Goal: Task Accomplishment & Management: Use online tool/utility

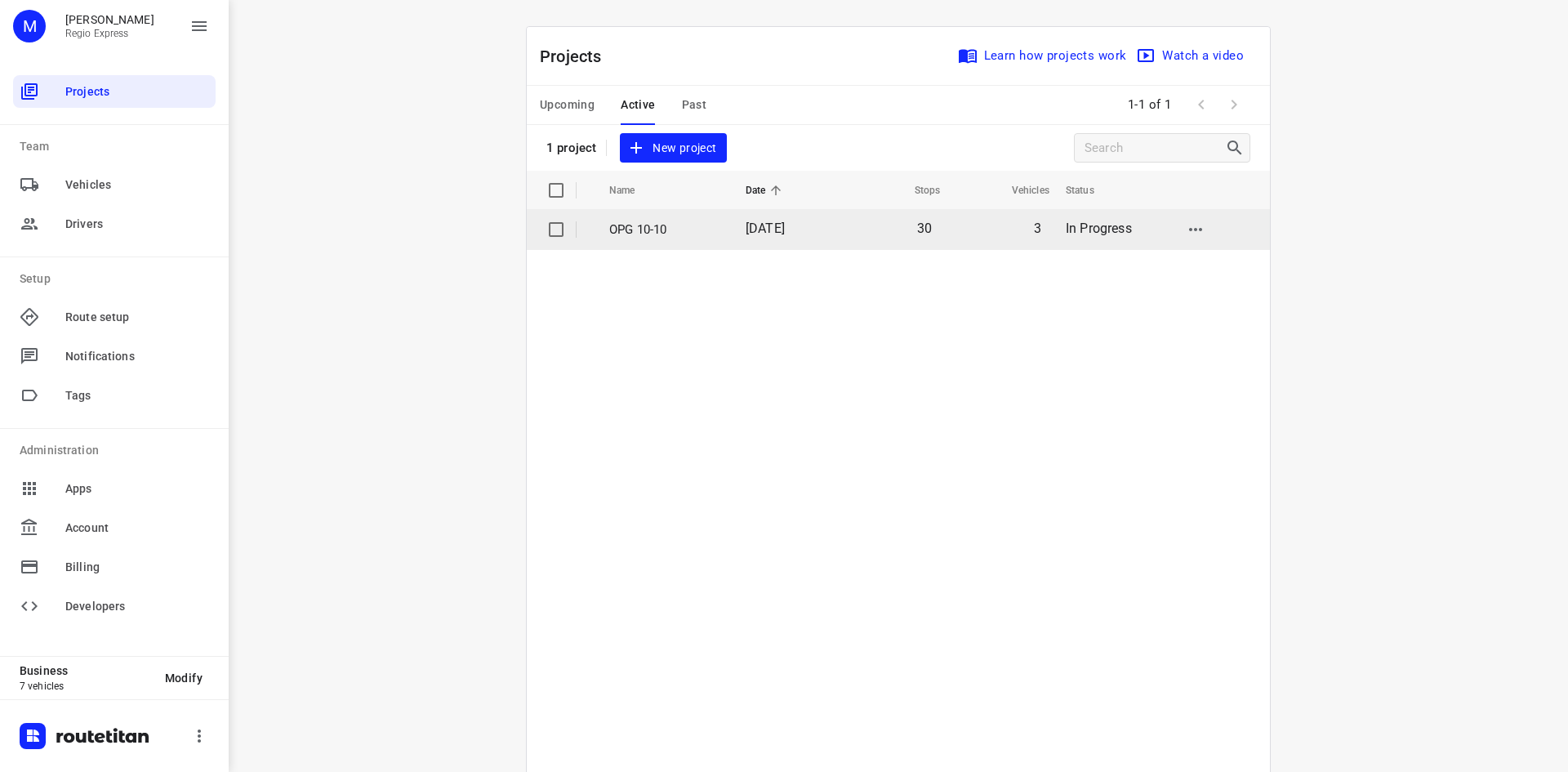
click at [718, 226] on td "OPG 10-10" at bounding box center [662, 229] width 140 height 39
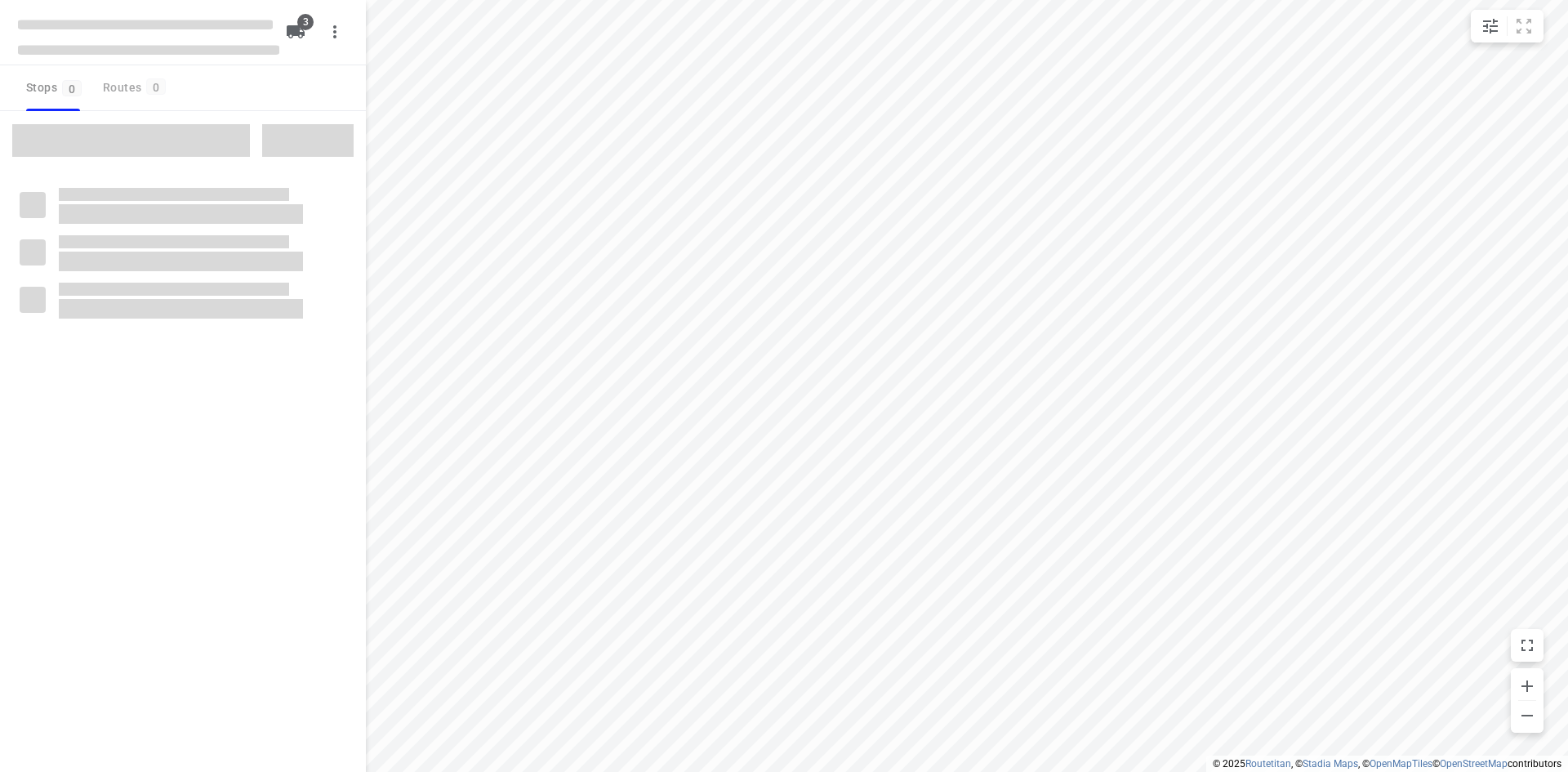
type input "distance"
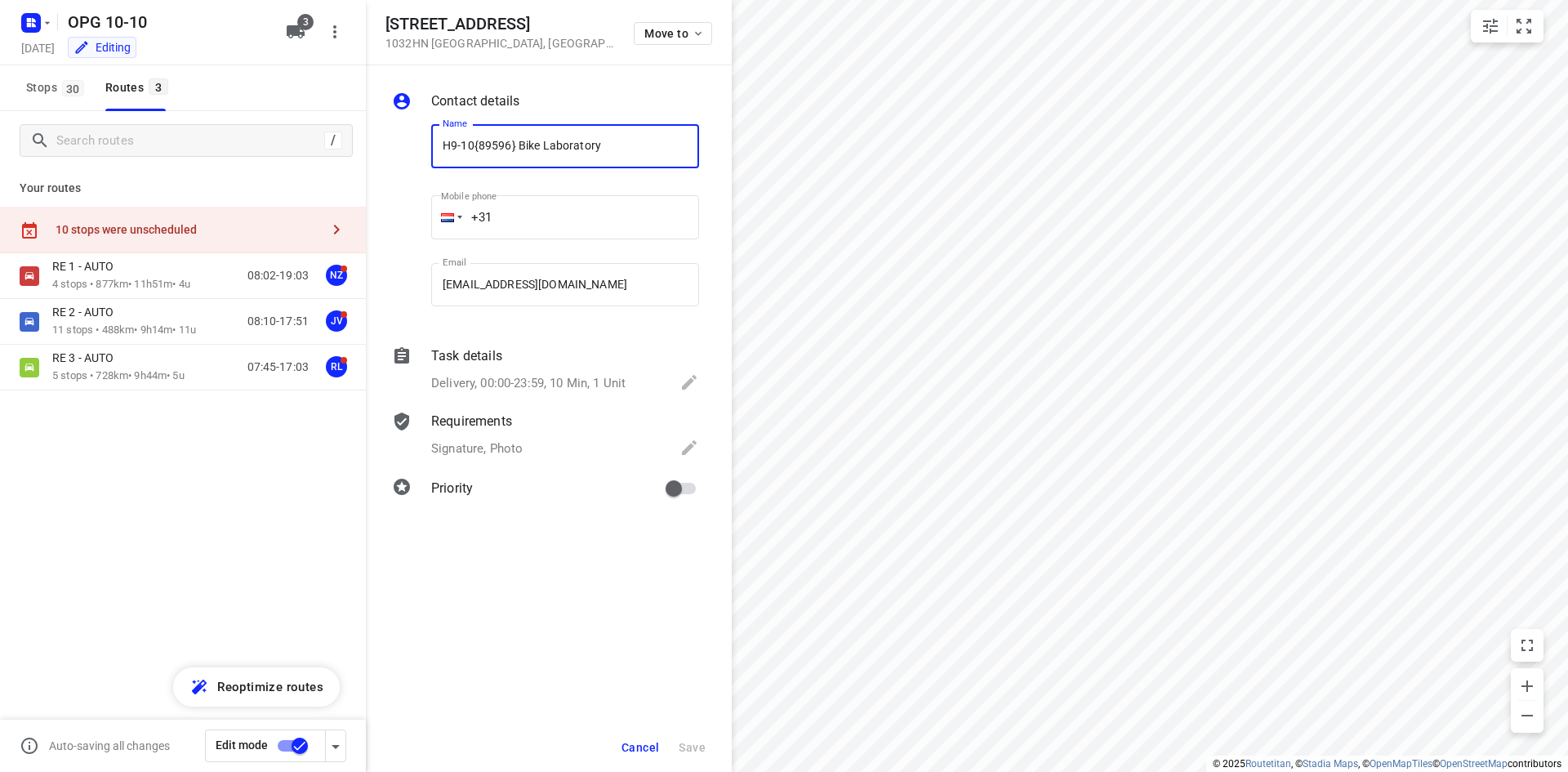
click at [659, 732] on div "Cancel Save" at bounding box center [549, 748] width 366 height 49
drag, startPoint x: 641, startPoint y: 749, endPoint x: 636, endPoint y: 724, distance: 25.5
click at [640, 748] on span "Cancel" at bounding box center [641, 748] width 38 height 13
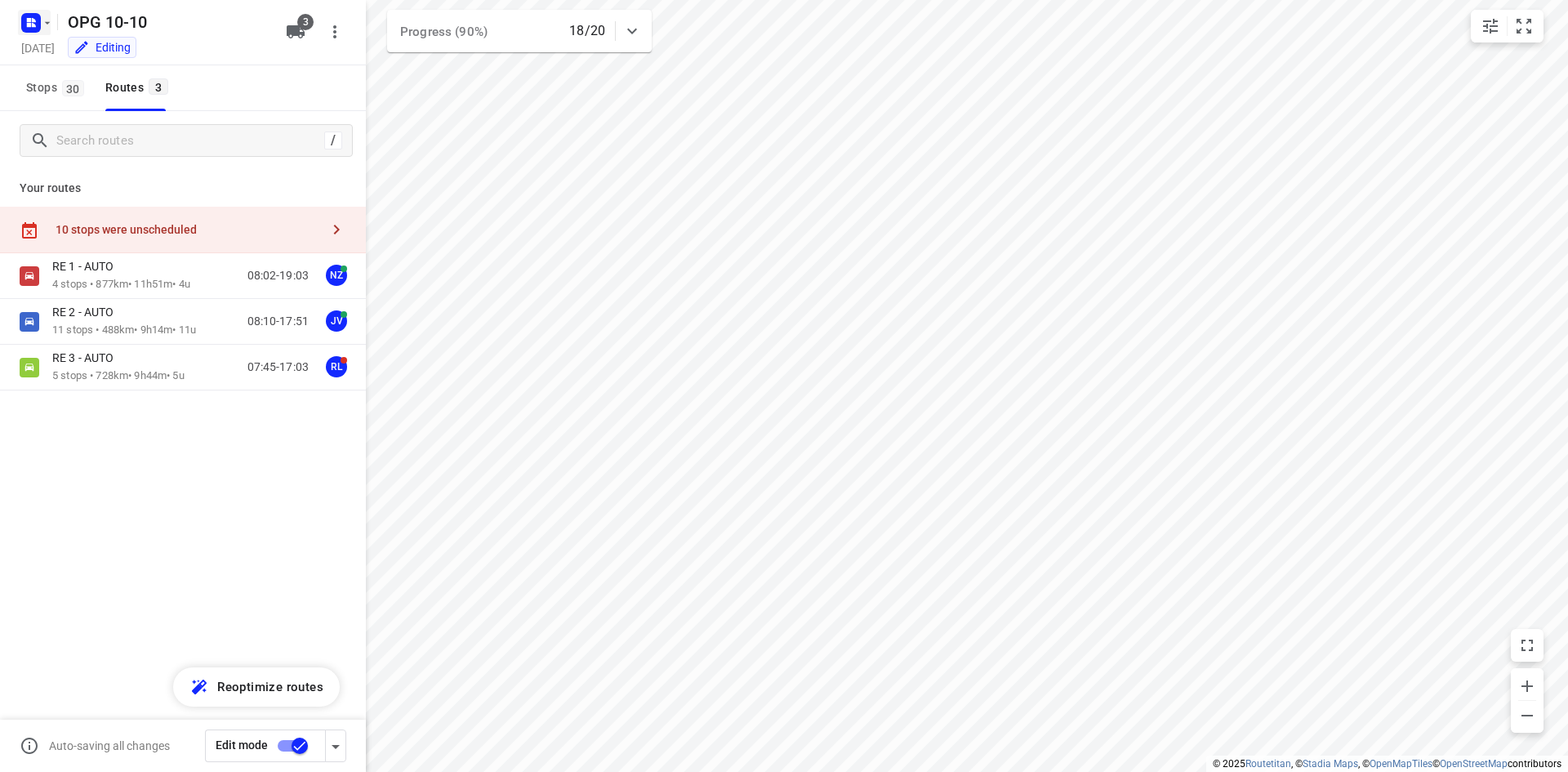
click at [43, 18] on icon "button" at bounding box center [47, 23] width 13 height 13
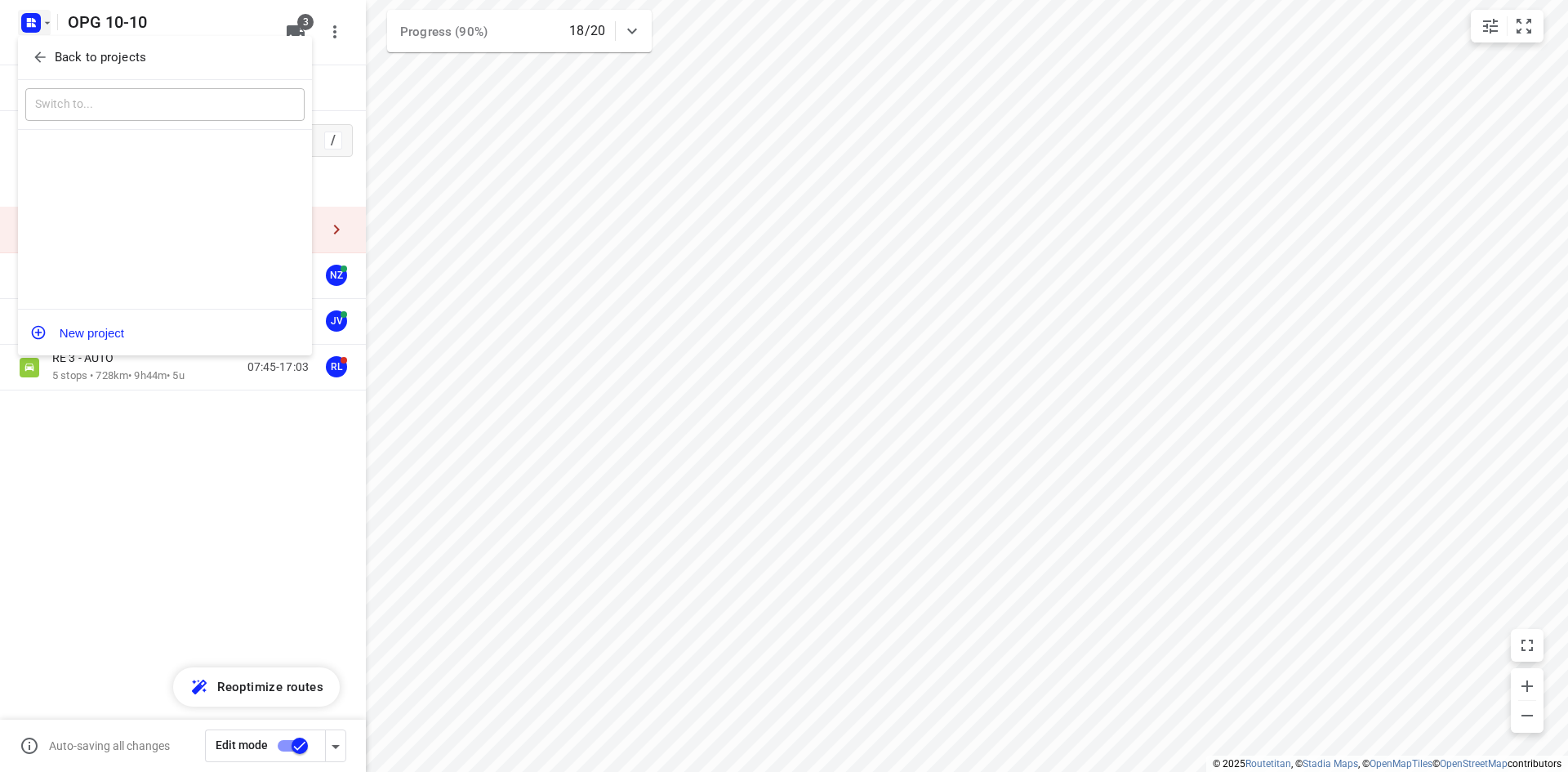
click at [48, 42] on div "Back to projects" at bounding box center [164, 58] width 294 height 44
click at [48, 52] on span "Back to projects" at bounding box center [164, 57] width 267 height 19
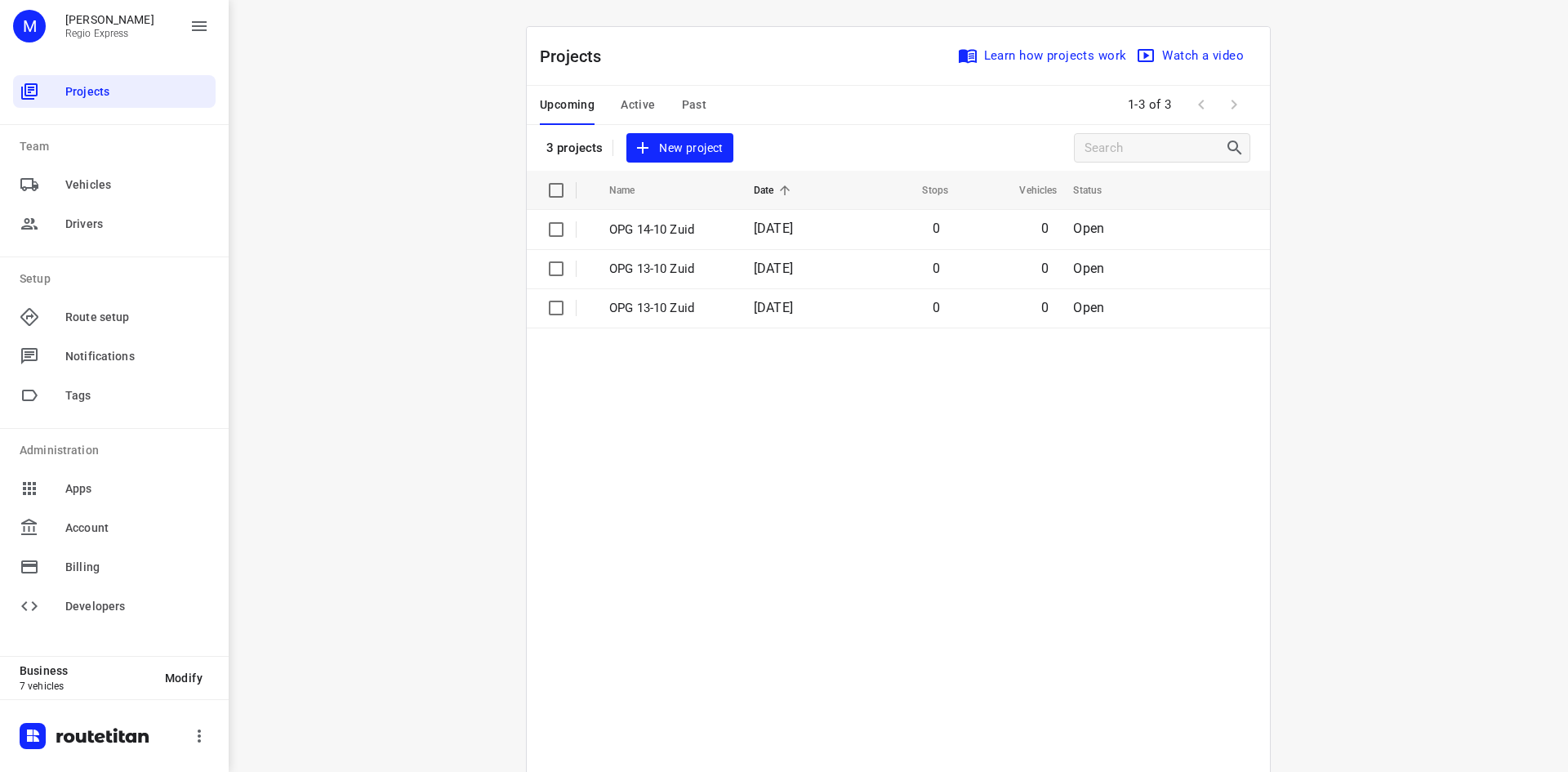
click at [627, 104] on span "Active" at bounding box center [638, 105] width 34 height 21
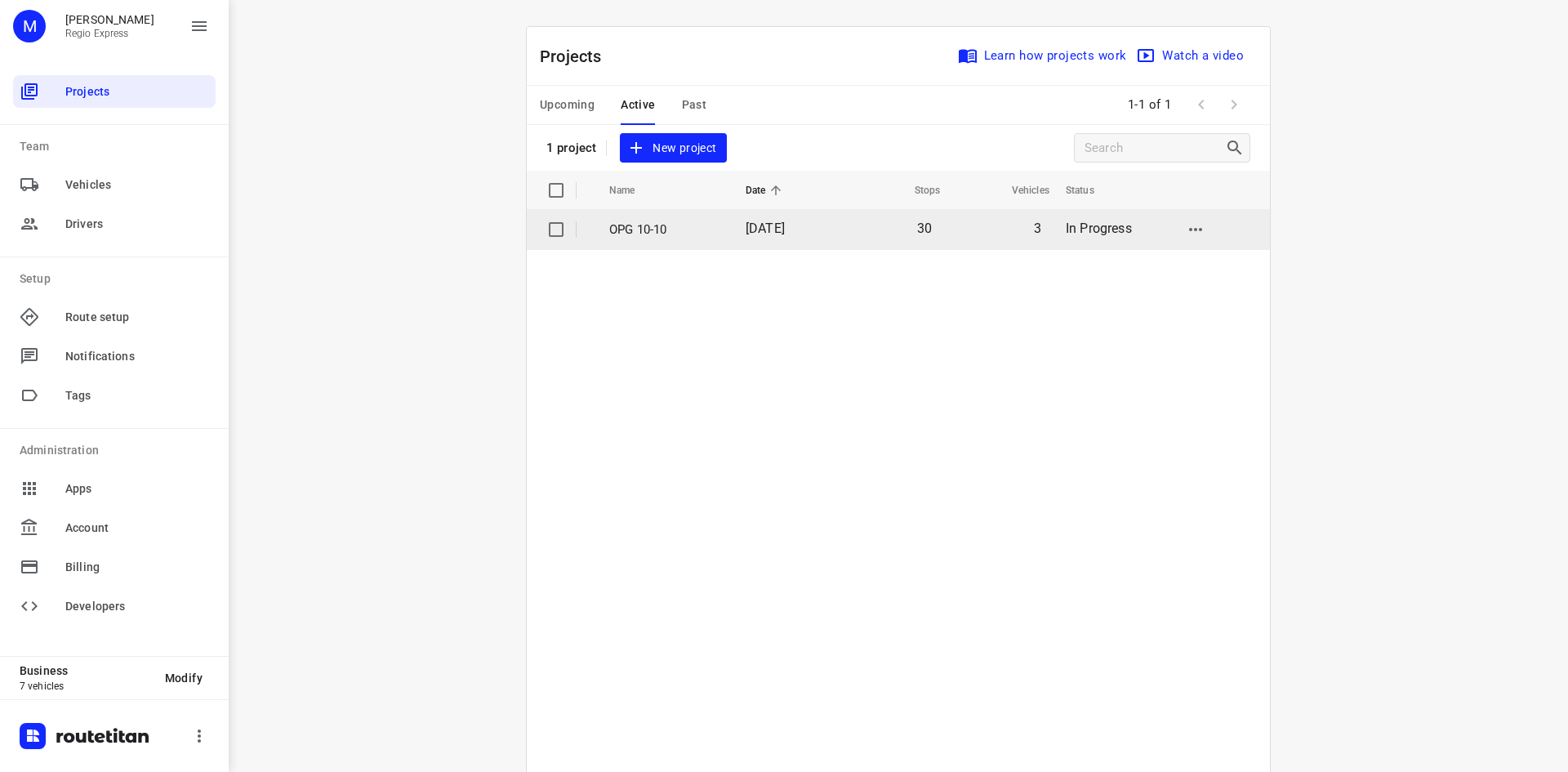
click at [785, 233] on span "[DATE]" at bounding box center [765, 228] width 39 height 15
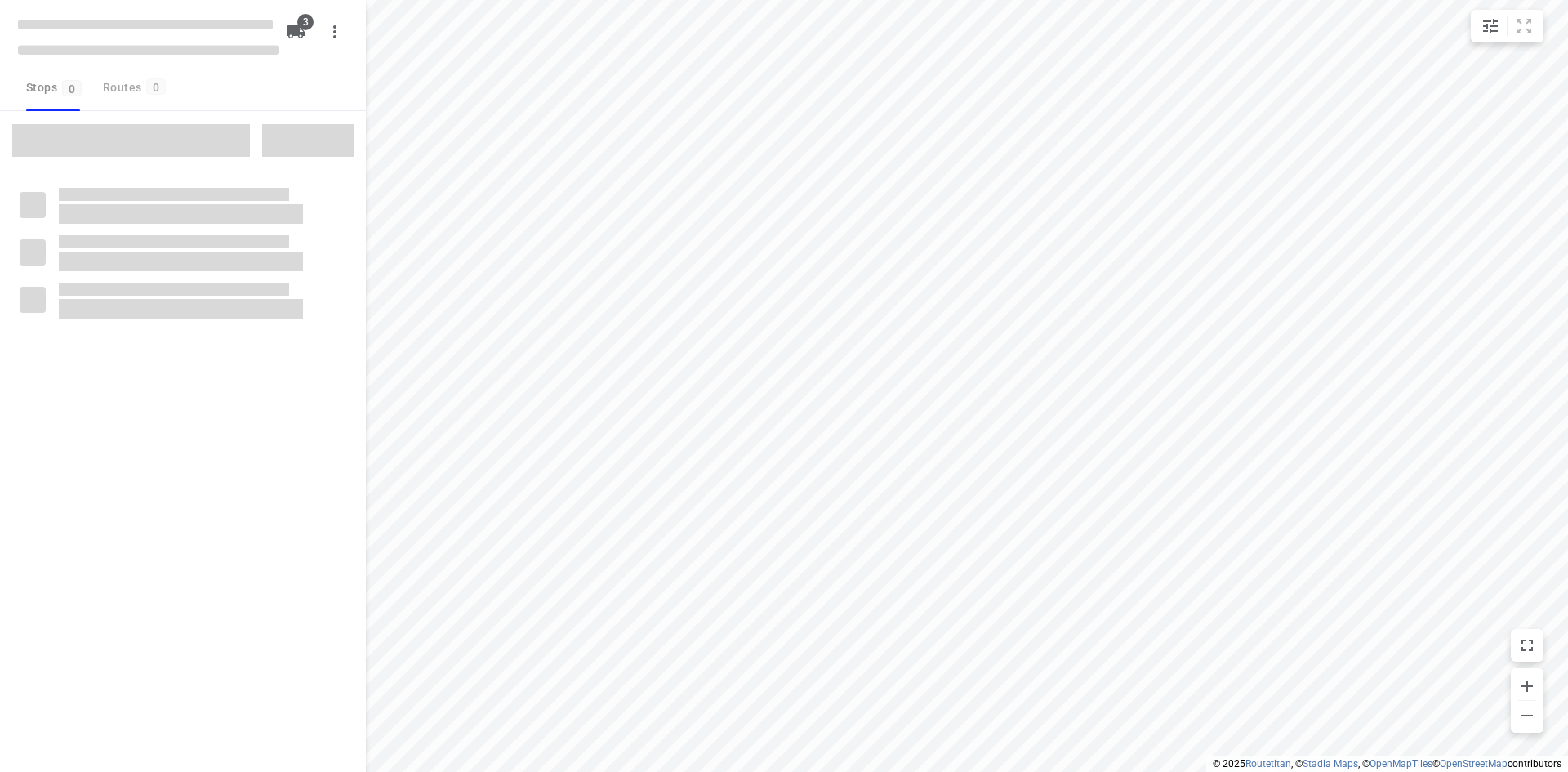
type input "distance"
